Goal: Task Accomplishment & Management: Use online tool/utility

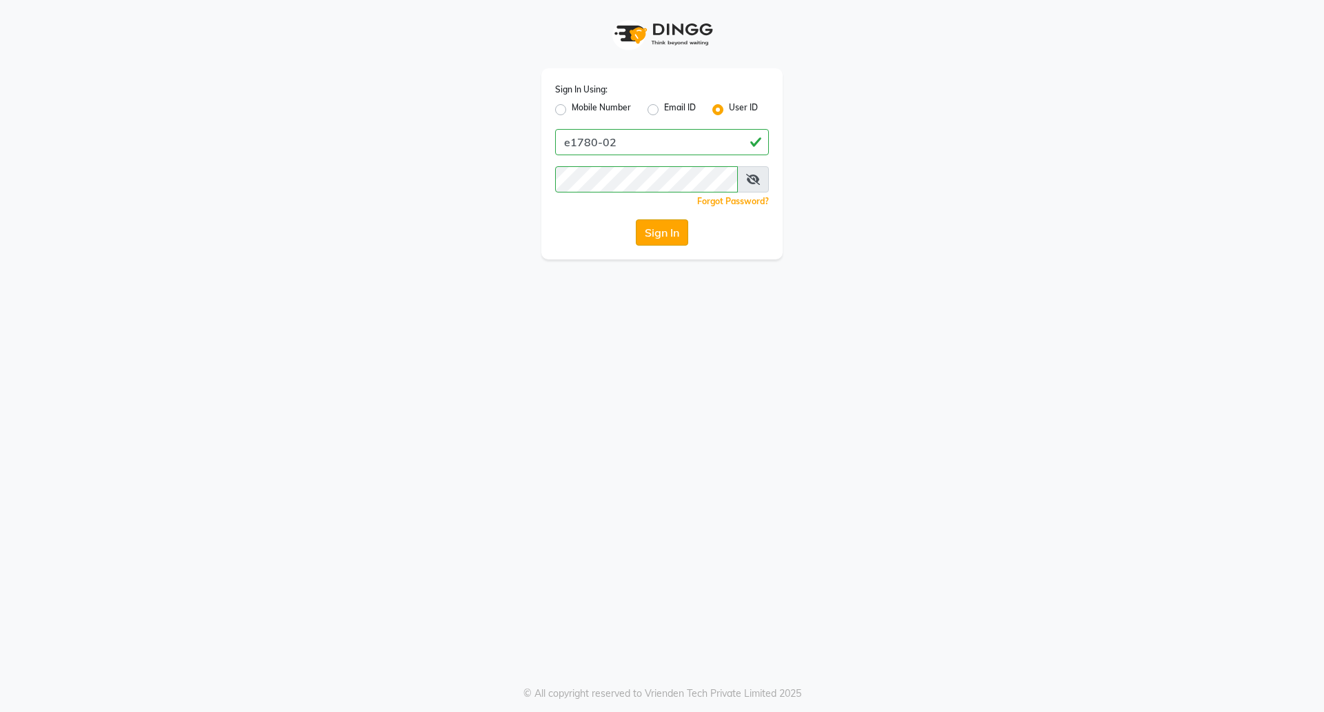
click at [666, 239] on button "Sign In" at bounding box center [662, 232] width 52 height 26
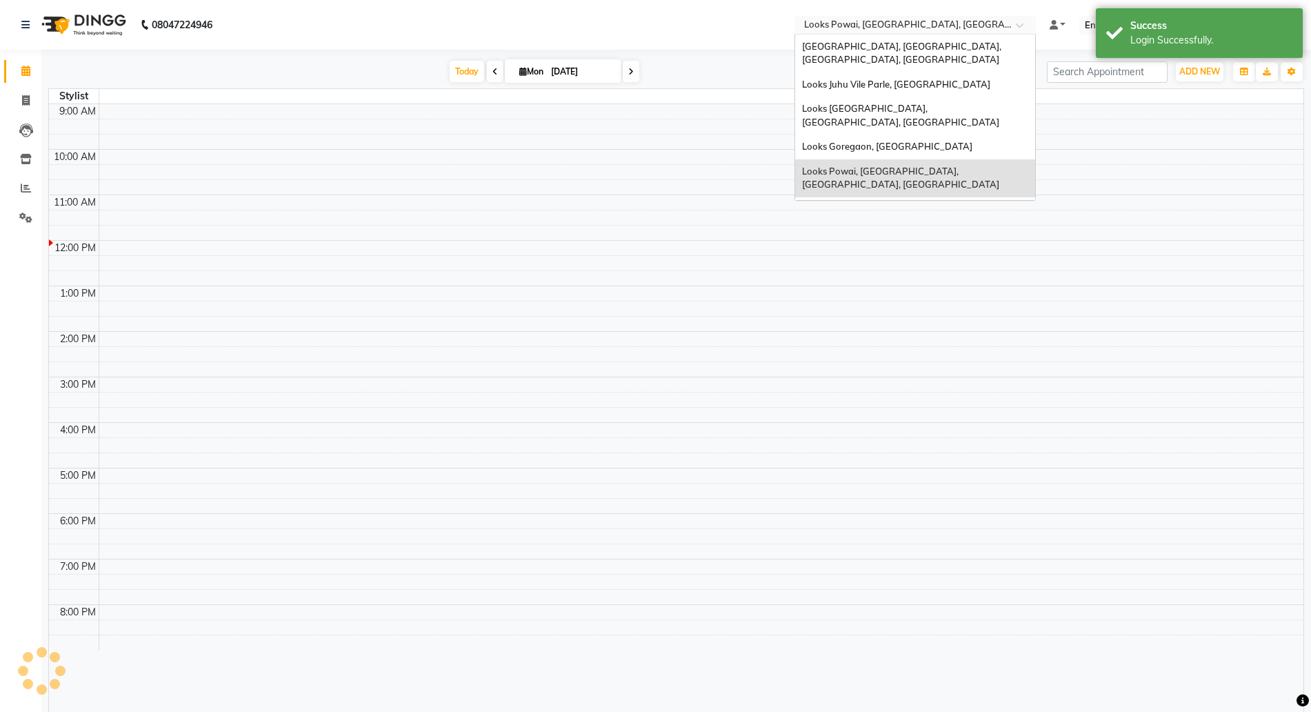
click at [872, 29] on input "text" at bounding box center [902, 26] width 200 height 14
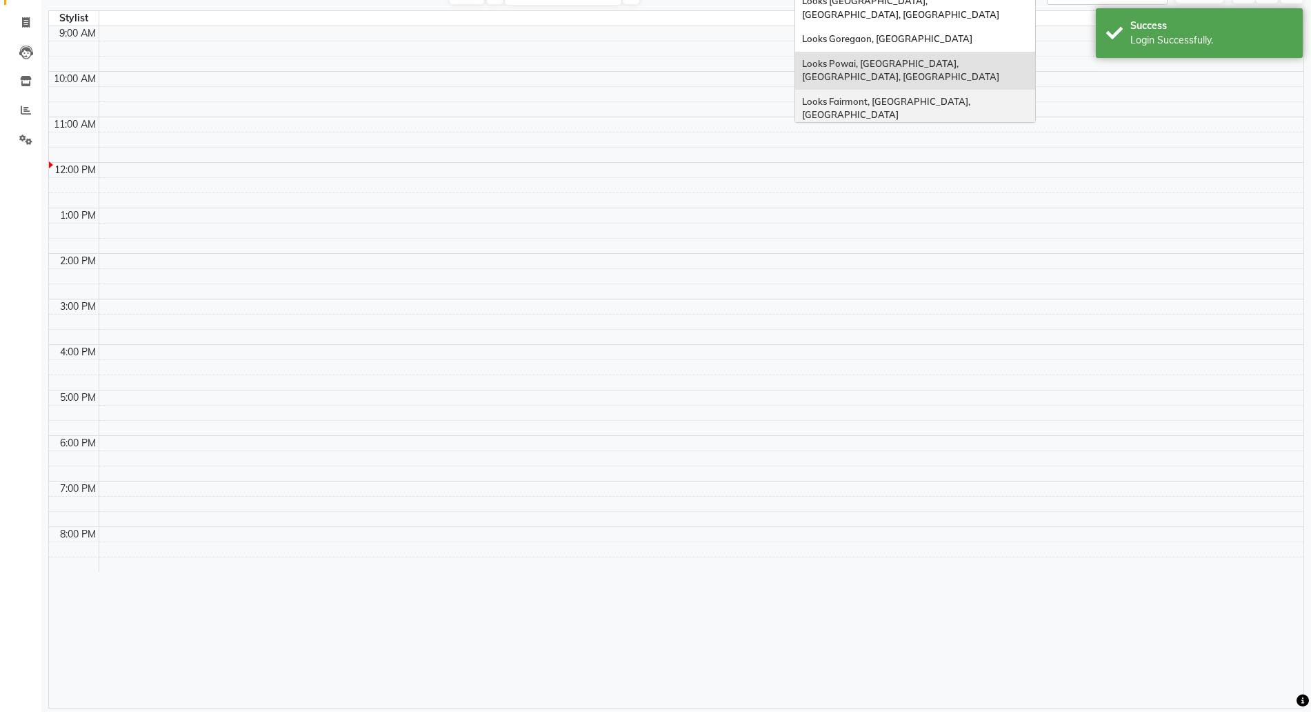
scroll to position [30, 0]
click at [866, 157] on span "Looks Indiranagar, Bengaluru" at bounding box center [891, 162] width 178 height 11
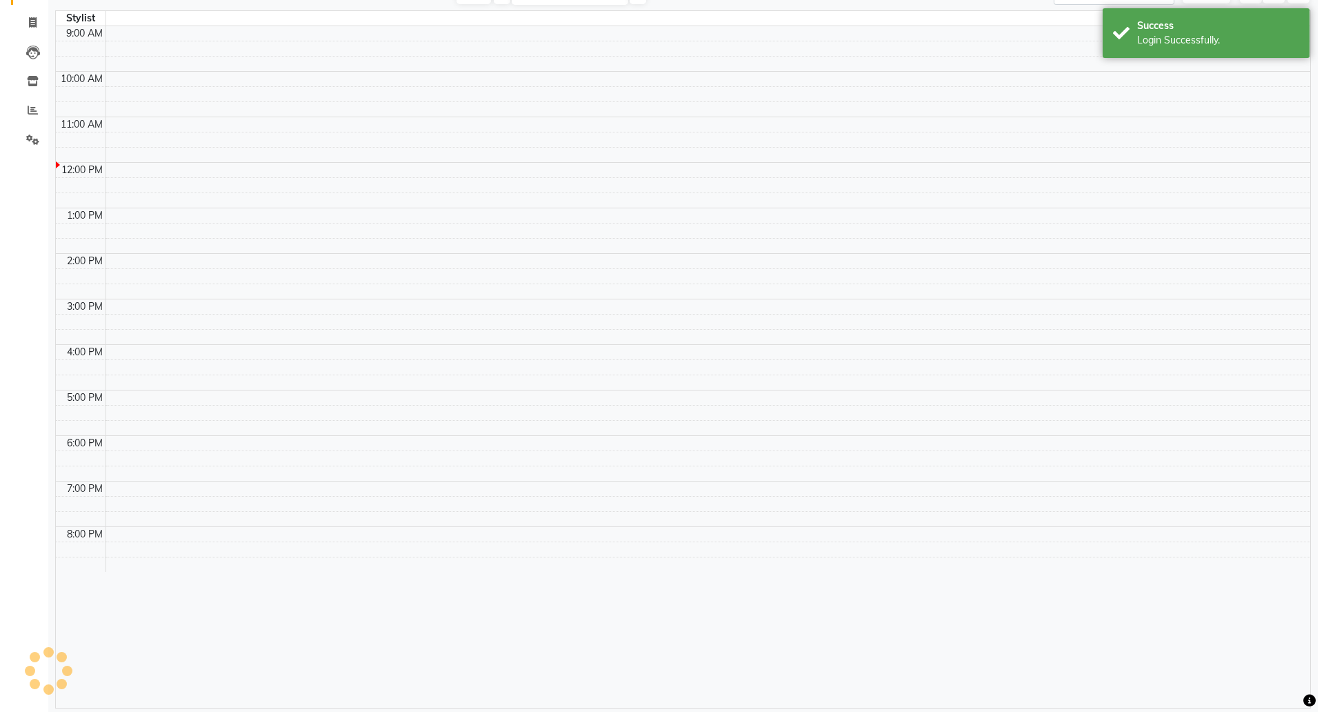
scroll to position [0, 0]
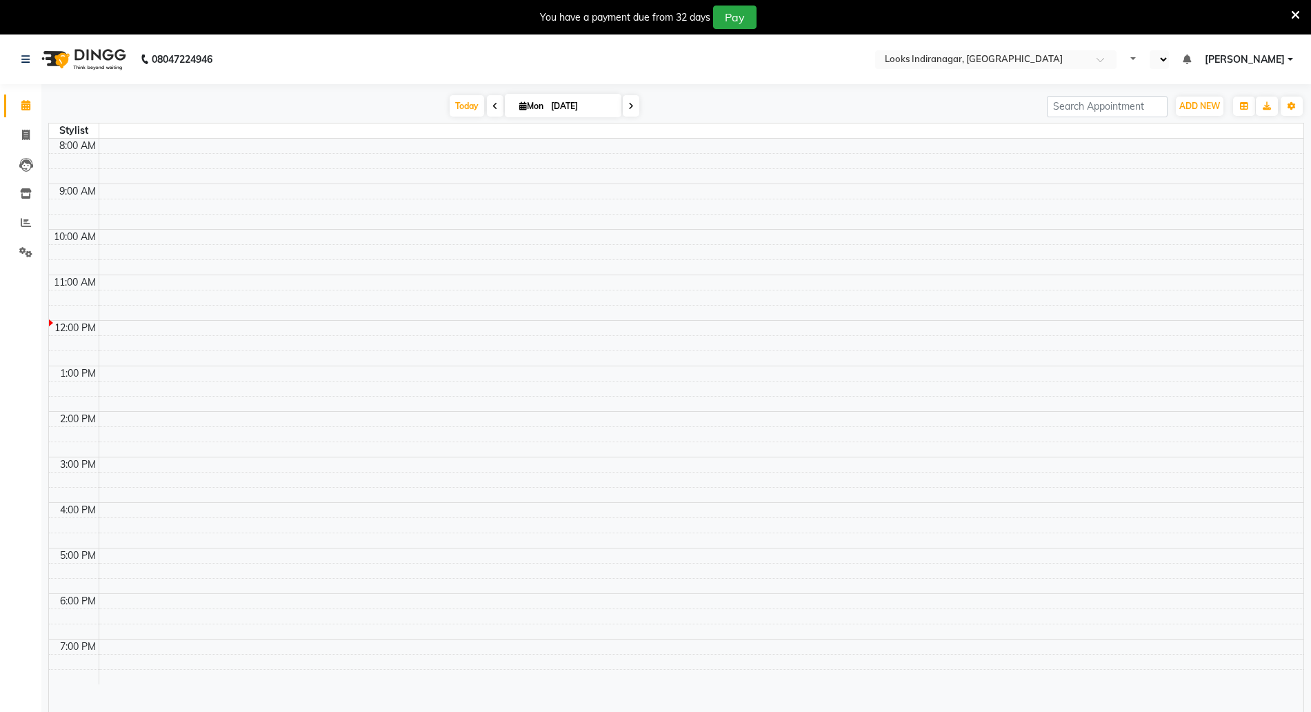
select select "en"
click at [1294, 19] on icon at bounding box center [1295, 15] width 9 height 12
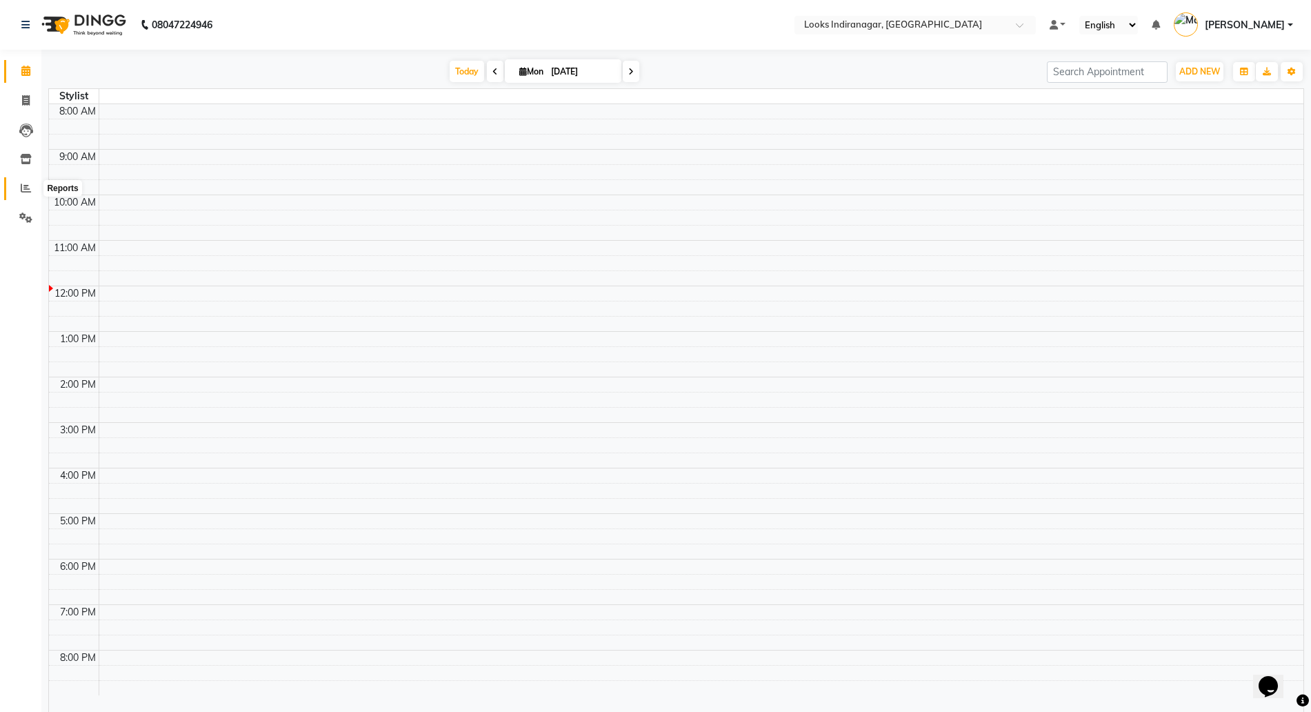
click at [26, 190] on icon at bounding box center [26, 188] width 10 height 10
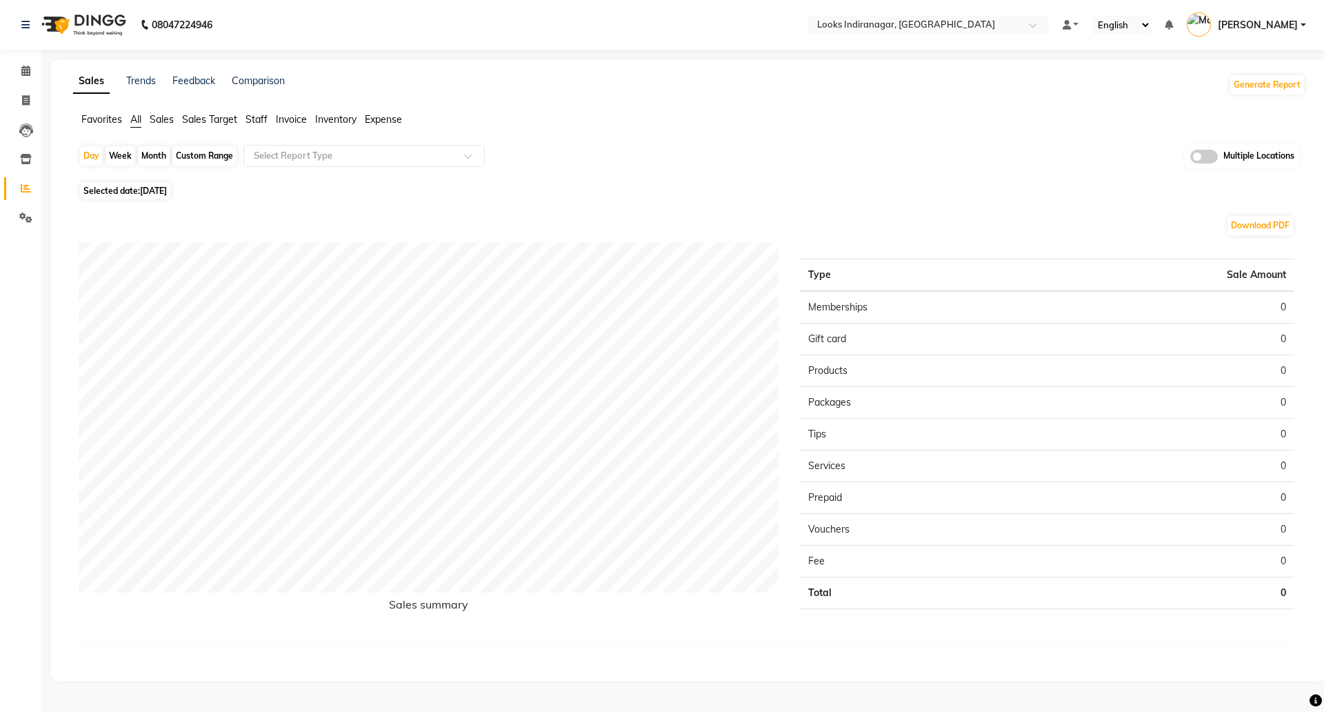
click at [270, 143] on app-reports "Favorites All Sales Sales Target Staff Invoice Inventory Expense Day Week Month…" at bounding box center [689, 389] width 1249 height 555
click at [271, 152] on input "text" at bounding box center [350, 156] width 199 height 14
click at [200, 153] on div "Custom Range" at bounding box center [204, 155] width 64 height 19
select select "9"
select select "2025"
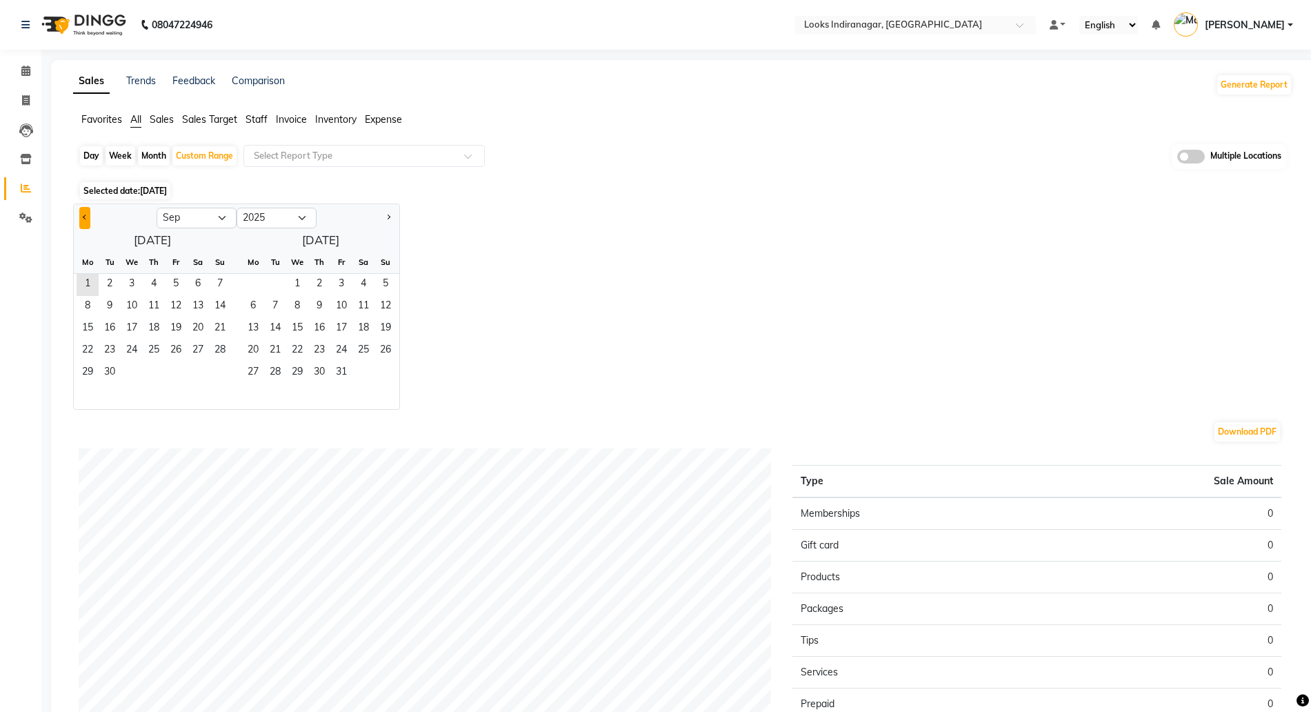
click at [86, 210] on button "Previous month" at bounding box center [84, 218] width 11 height 22
select select "8"
click at [177, 277] on span "1" at bounding box center [176, 285] width 22 height 22
click at [217, 369] on span "31" at bounding box center [220, 373] width 22 height 22
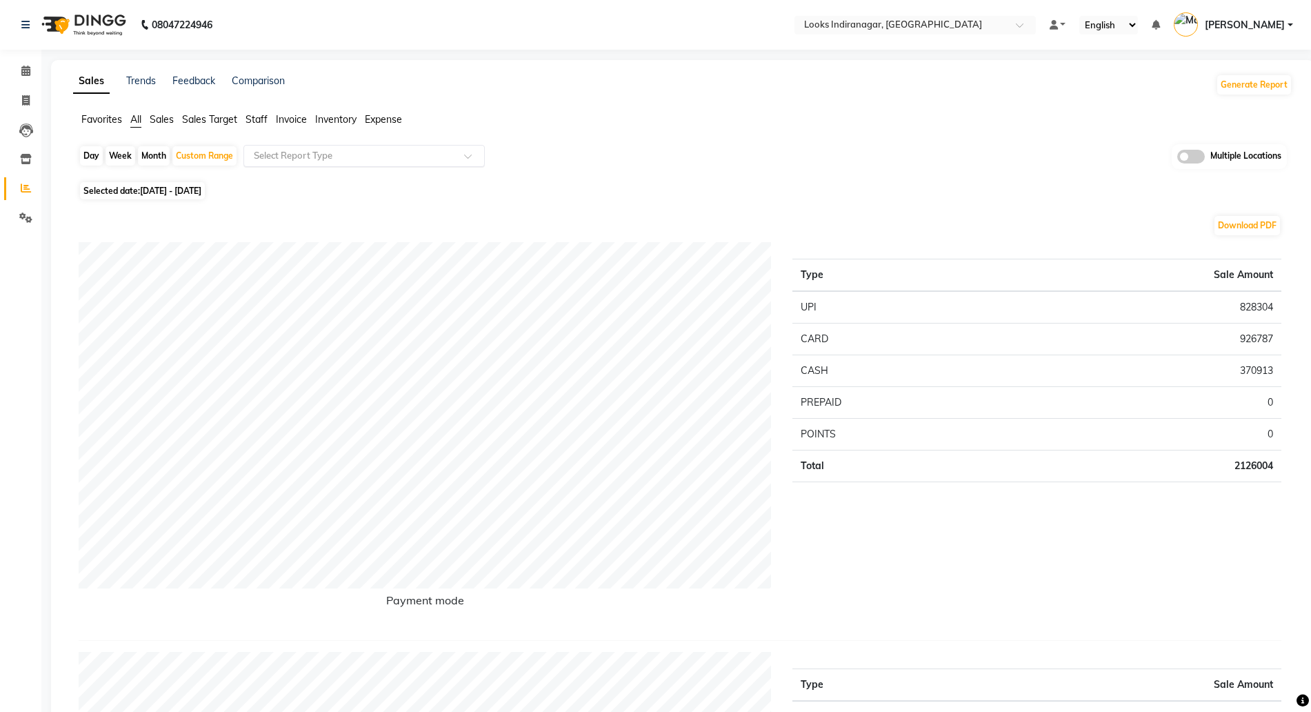
click at [350, 148] on div "Select Report Type" at bounding box center [363, 156] width 241 height 22
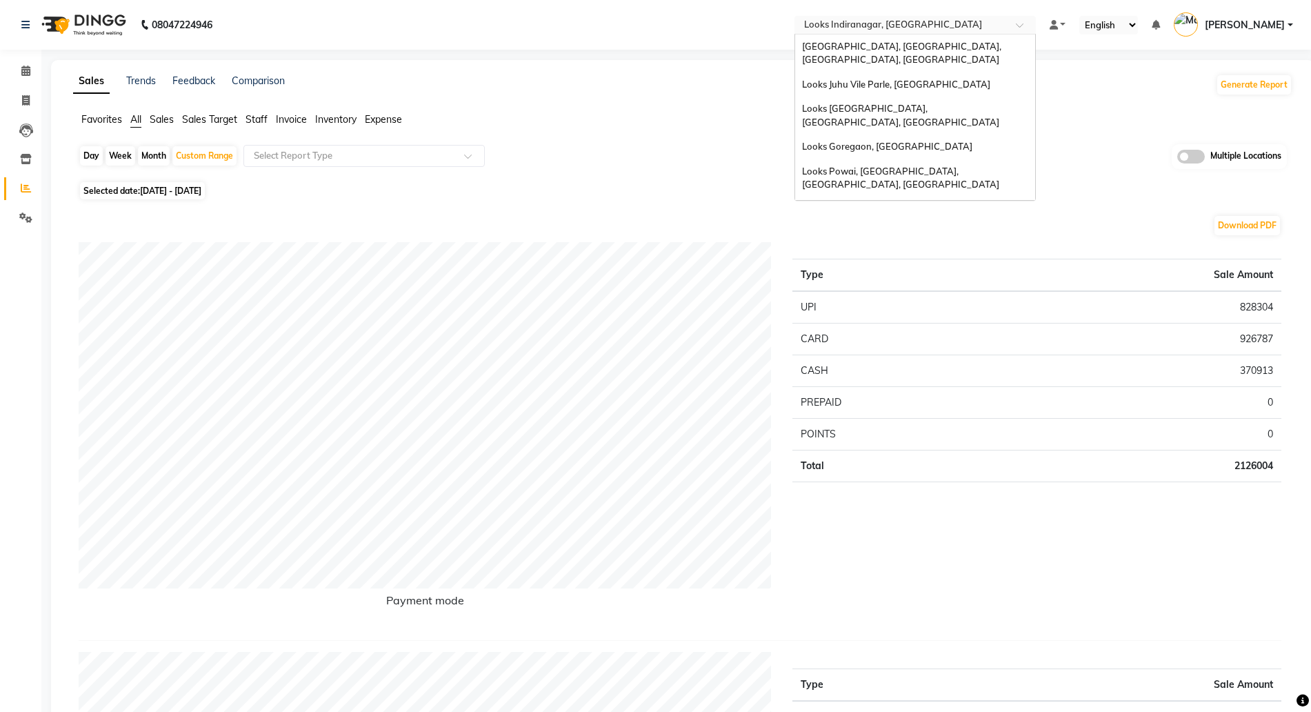
click at [927, 22] on input "text" at bounding box center [902, 26] width 200 height 14
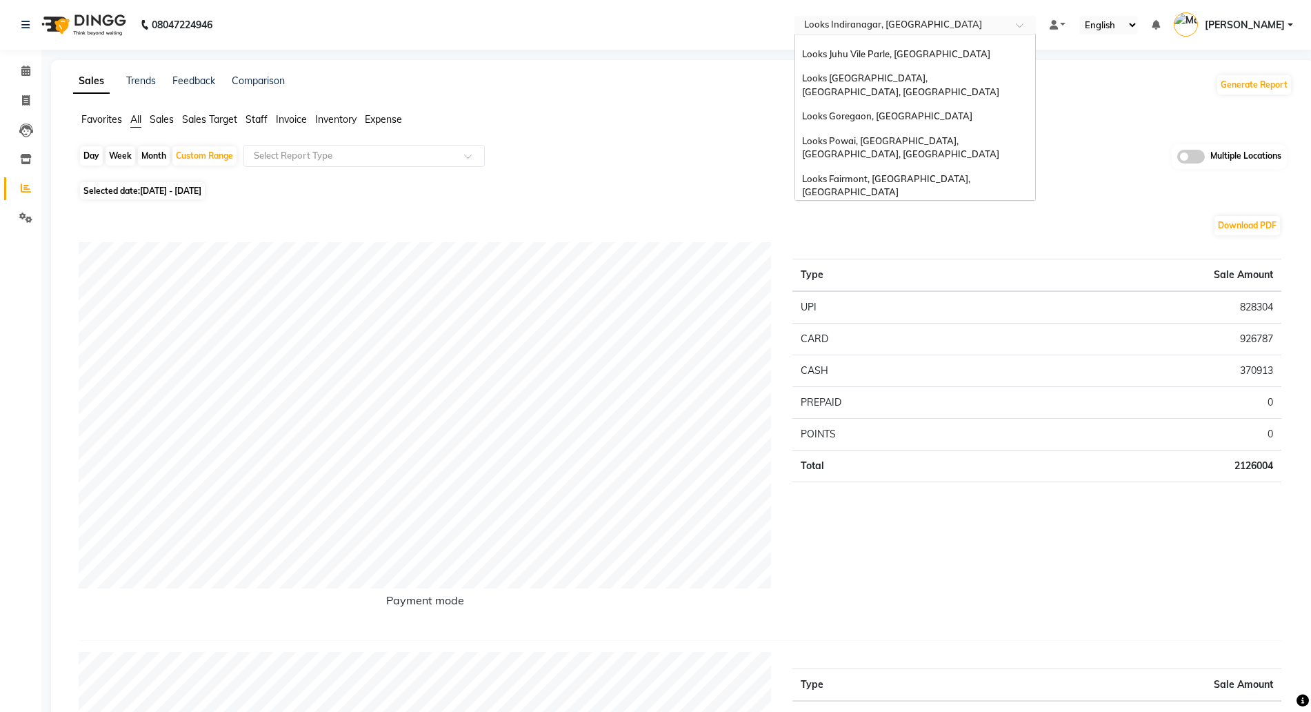
click at [866, 205] on div "Looks [GEOGRAPHIC_DATA], [GEOGRAPHIC_DATA]" at bounding box center [915, 217] width 240 height 25
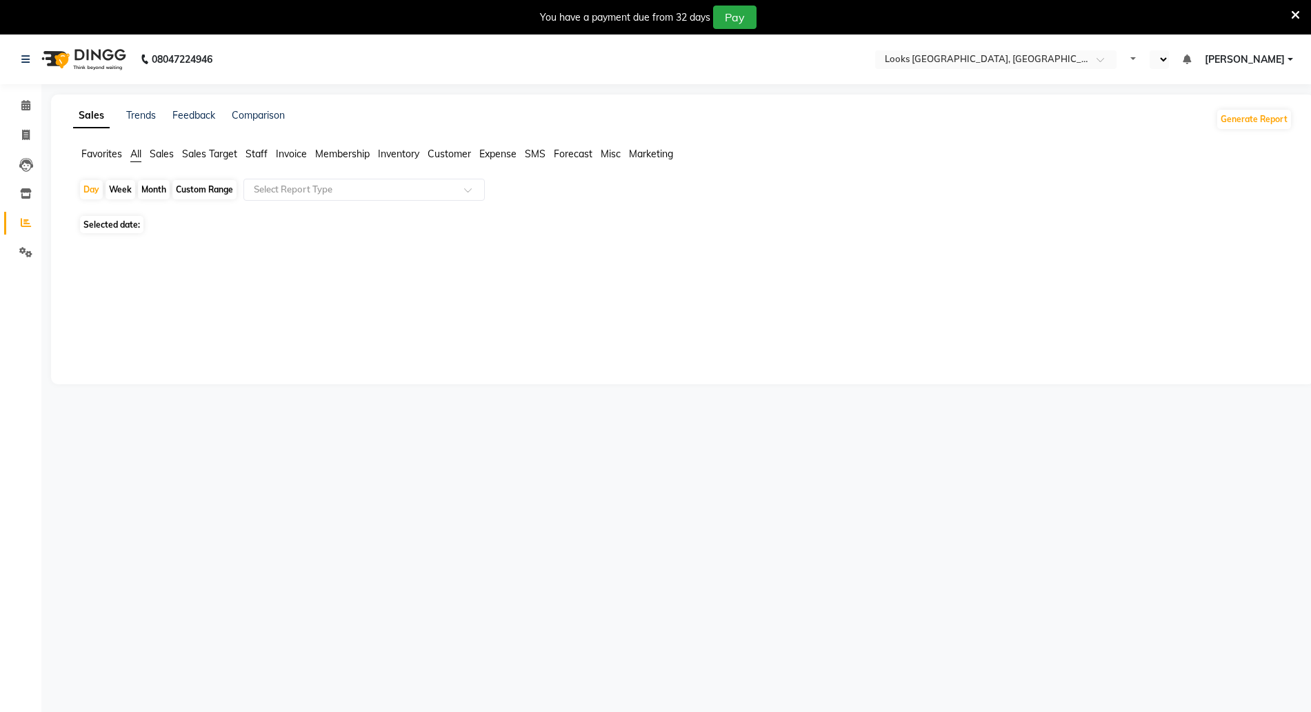
select select "en"
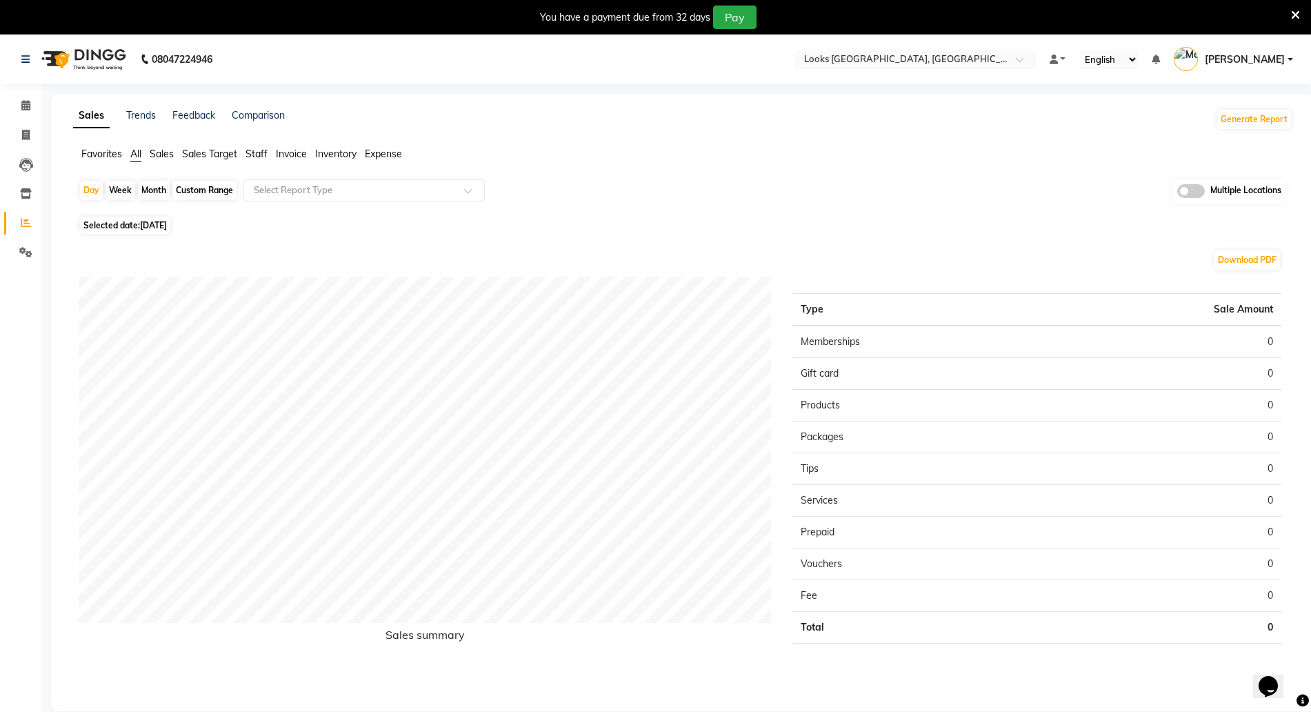
click at [1293, 11] on icon at bounding box center [1295, 15] width 9 height 12
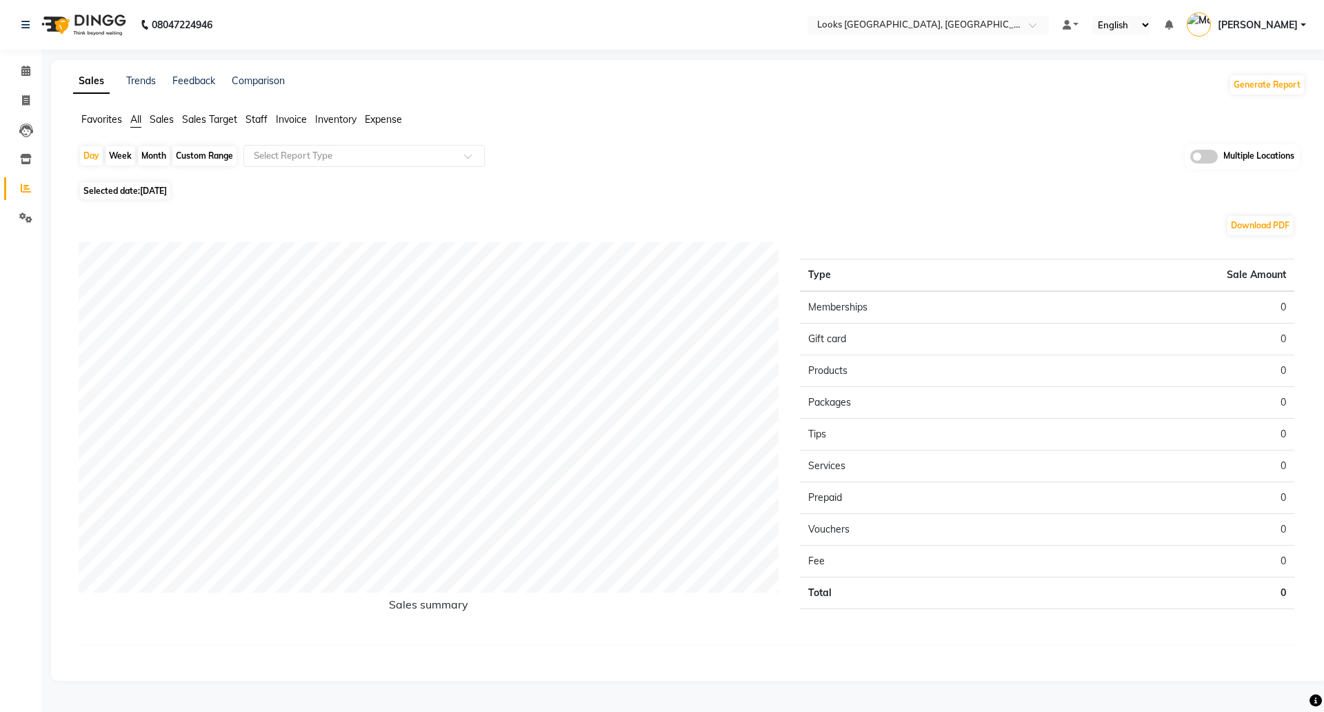
click at [187, 157] on div "Custom Range" at bounding box center [204, 155] width 64 height 19
select select "9"
select select "2025"
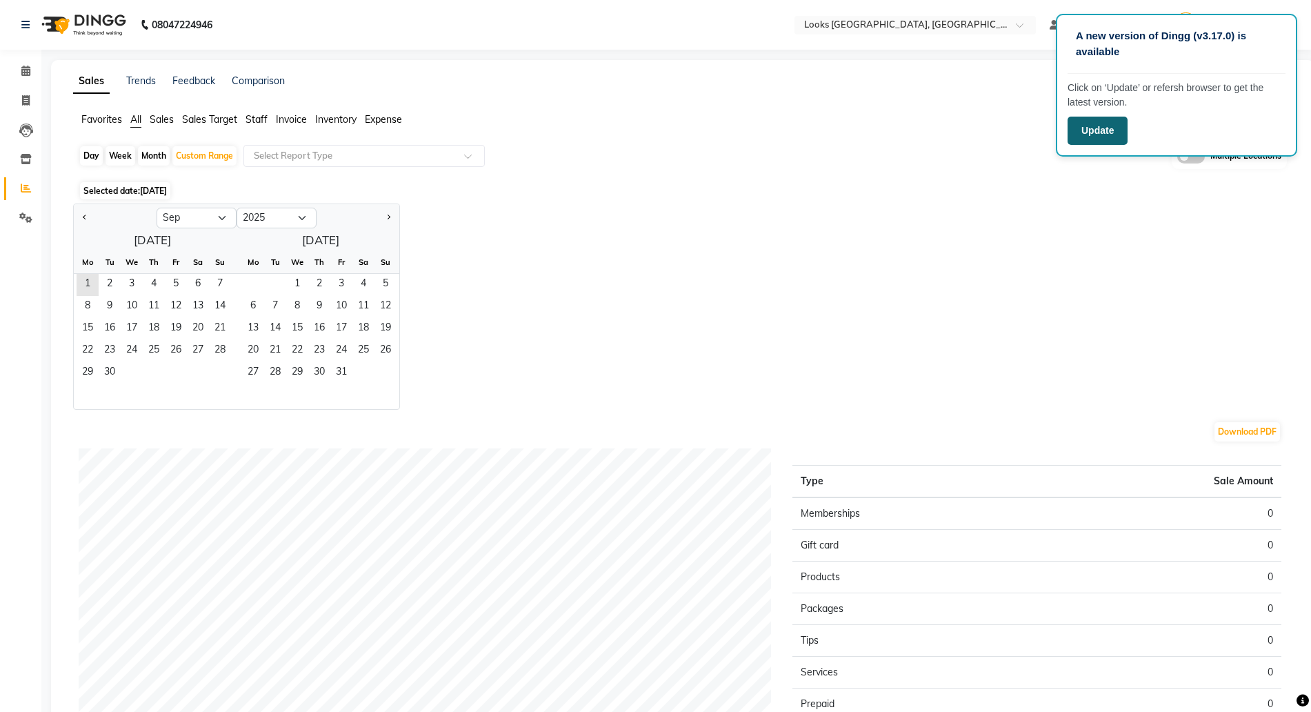
click at [1093, 137] on button "Update" at bounding box center [1098, 131] width 60 height 28
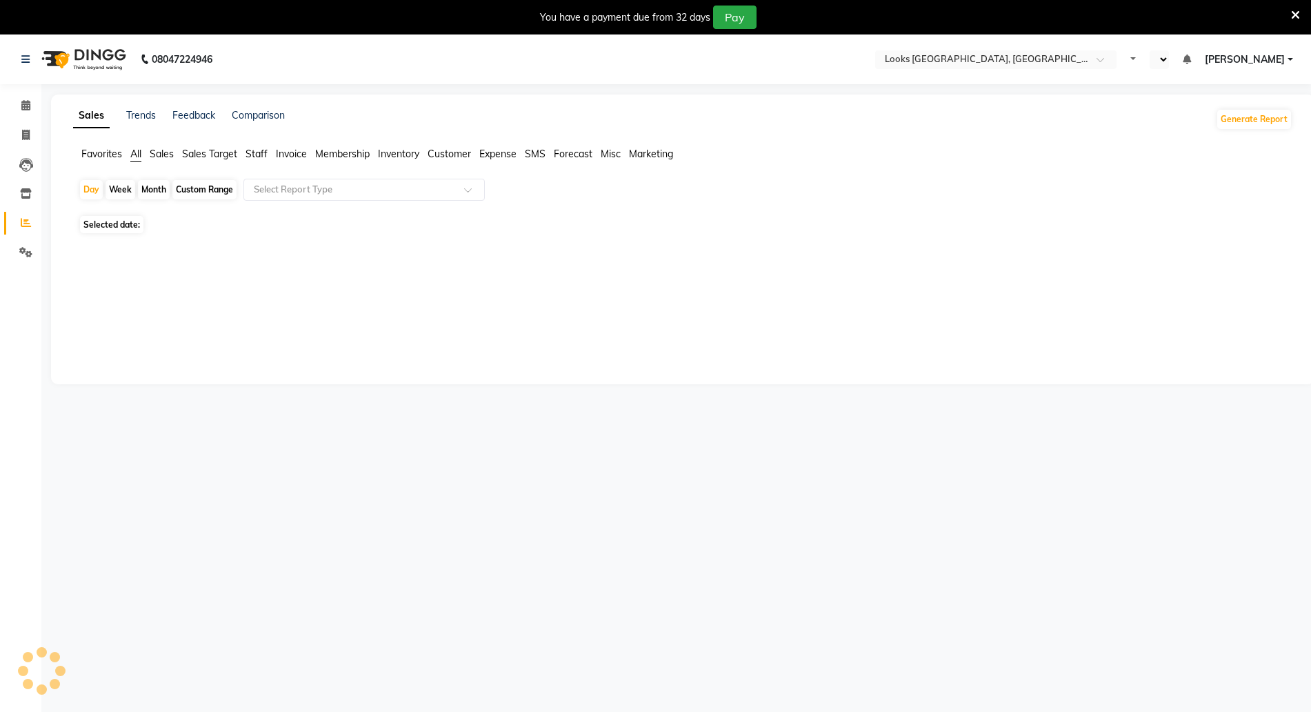
select select "en"
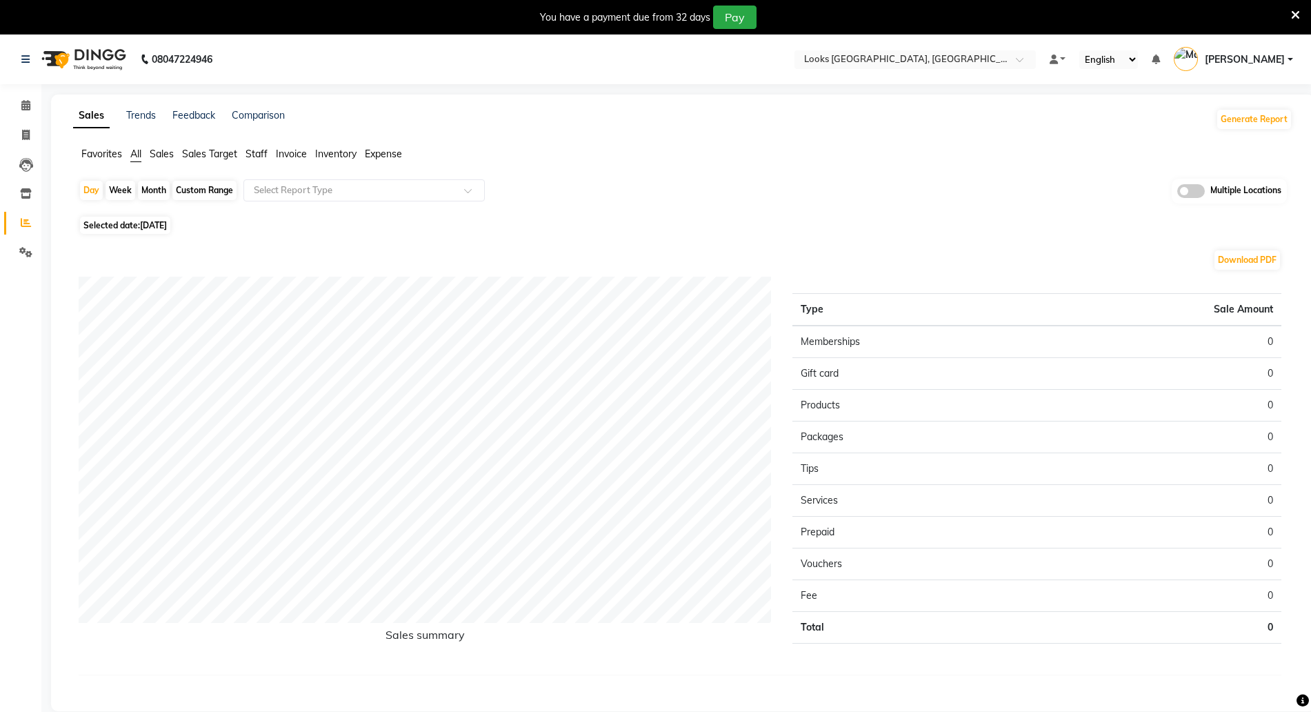
click at [1291, 14] on icon at bounding box center [1295, 15] width 9 height 12
